Goal: Find specific page/section: Find specific page/section

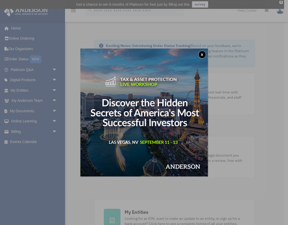
click at [17, 131] on div "x" at bounding box center [144, 112] width 288 height 225
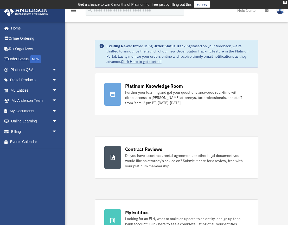
click at [17, 131] on link "Billing arrow_drop_down" at bounding box center [34, 131] width 61 height 10
click at [55, 131] on span "arrow_drop_down" at bounding box center [57, 131] width 10 height 11
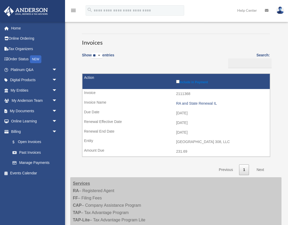
scroll to position [37, 0]
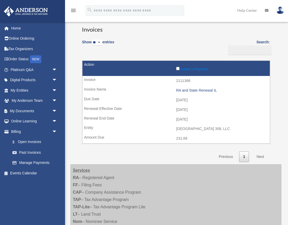
click at [260, 156] on link "Next" at bounding box center [260, 156] width 15 height 11
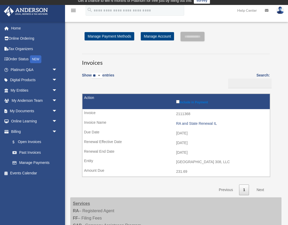
scroll to position [0, 0]
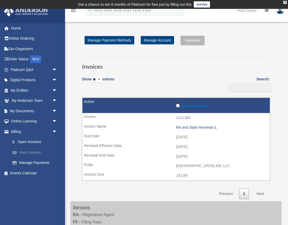
click at [33, 153] on link "Past Invoices" at bounding box center [36, 152] width 58 height 10
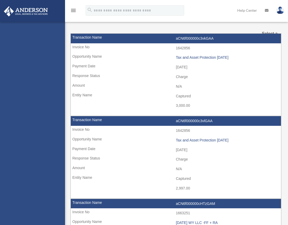
select select
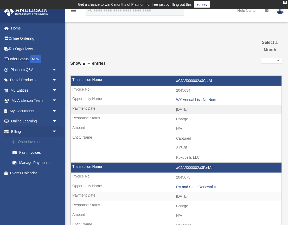
click at [37, 141] on link "$ Open Invoices" at bounding box center [36, 141] width 58 height 11
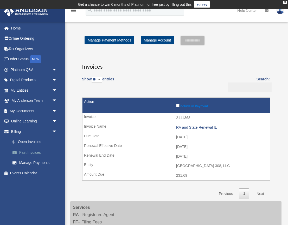
click at [35, 150] on link "Past Invoices" at bounding box center [36, 152] width 58 height 10
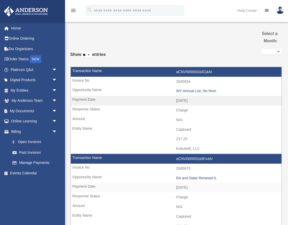
select select
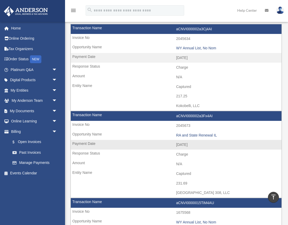
scroll to position [50, 0]
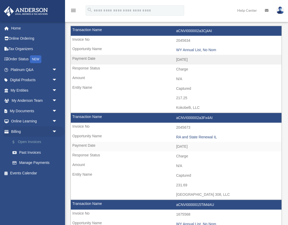
click at [26, 142] on link "$ Open Invoices" at bounding box center [36, 141] width 58 height 11
